Goal: Information Seeking & Learning: Learn about a topic

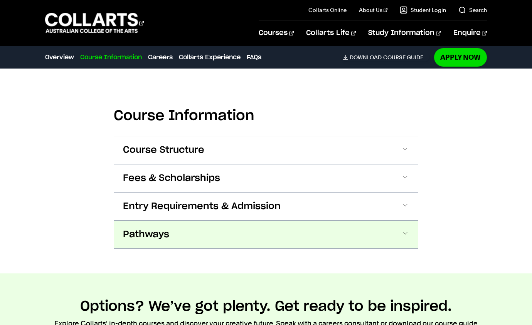
click at [167, 229] on span "Pathways" at bounding box center [146, 235] width 46 height 12
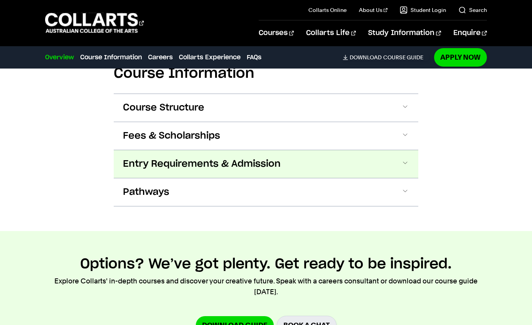
scroll to position [913, 0]
